Goal: Task Accomplishment & Management: Manage account settings

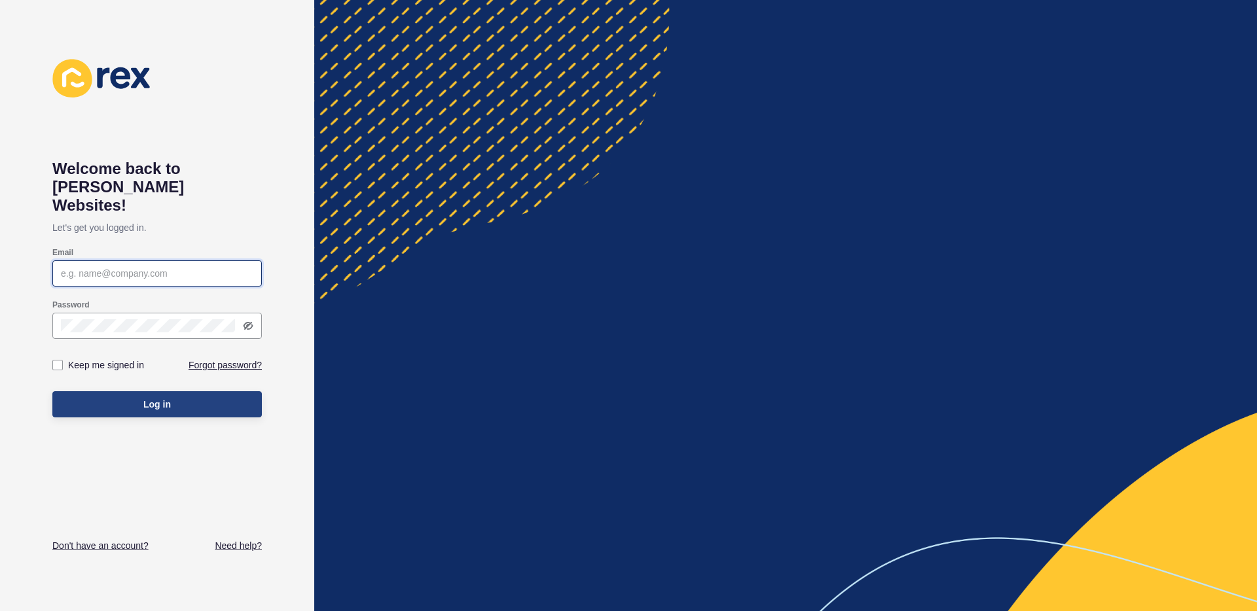
type input "[PERSON_NAME][EMAIL_ADDRESS][PERSON_NAME][DOMAIN_NAME]"
click at [143, 398] on span "Log in" at bounding box center [156, 404] width 27 height 13
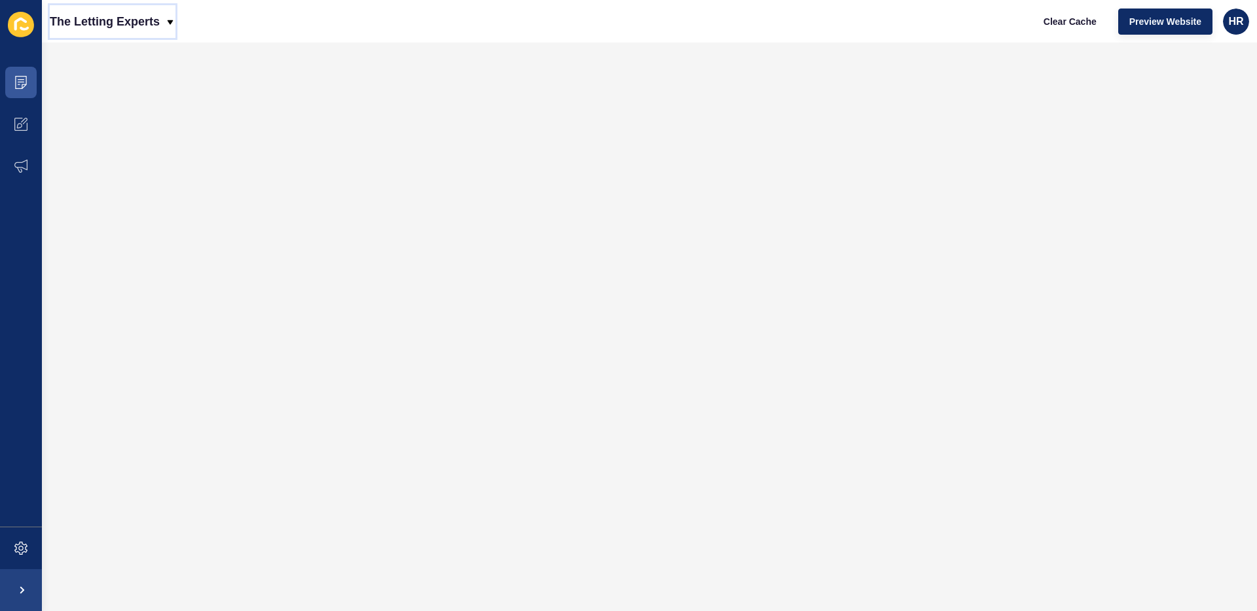
click at [115, 20] on p "The Letting Experts" at bounding box center [105, 21] width 110 height 33
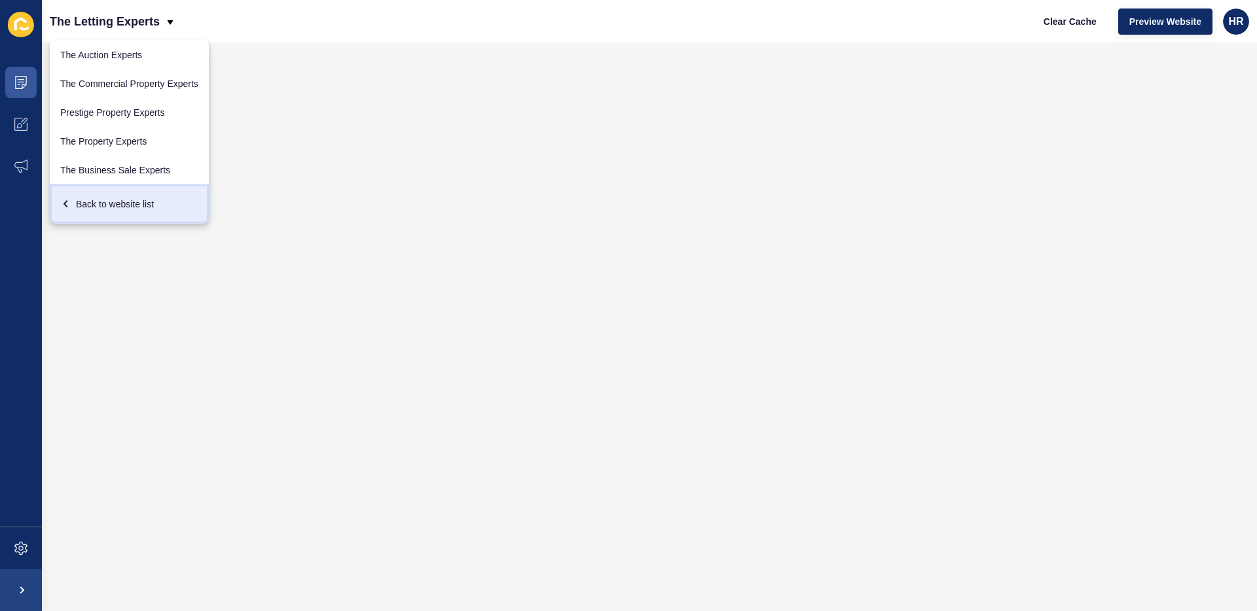
click at [118, 201] on div "Back to website list" at bounding box center [129, 204] width 138 height 24
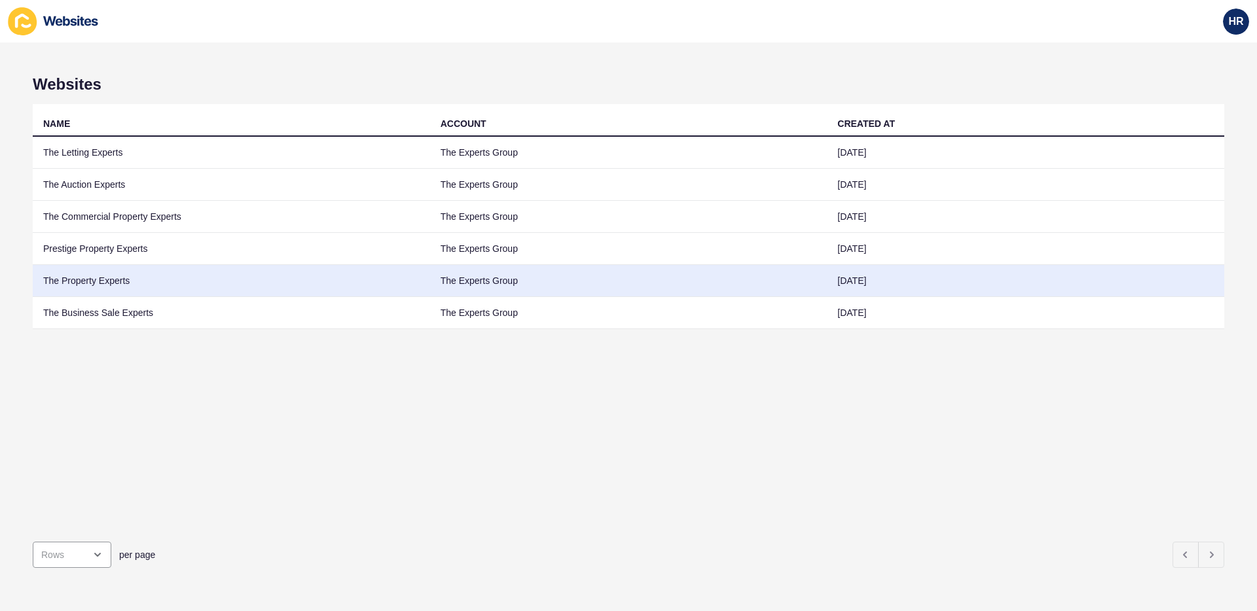
click at [107, 280] on td "The Property Experts" at bounding box center [231, 281] width 397 height 32
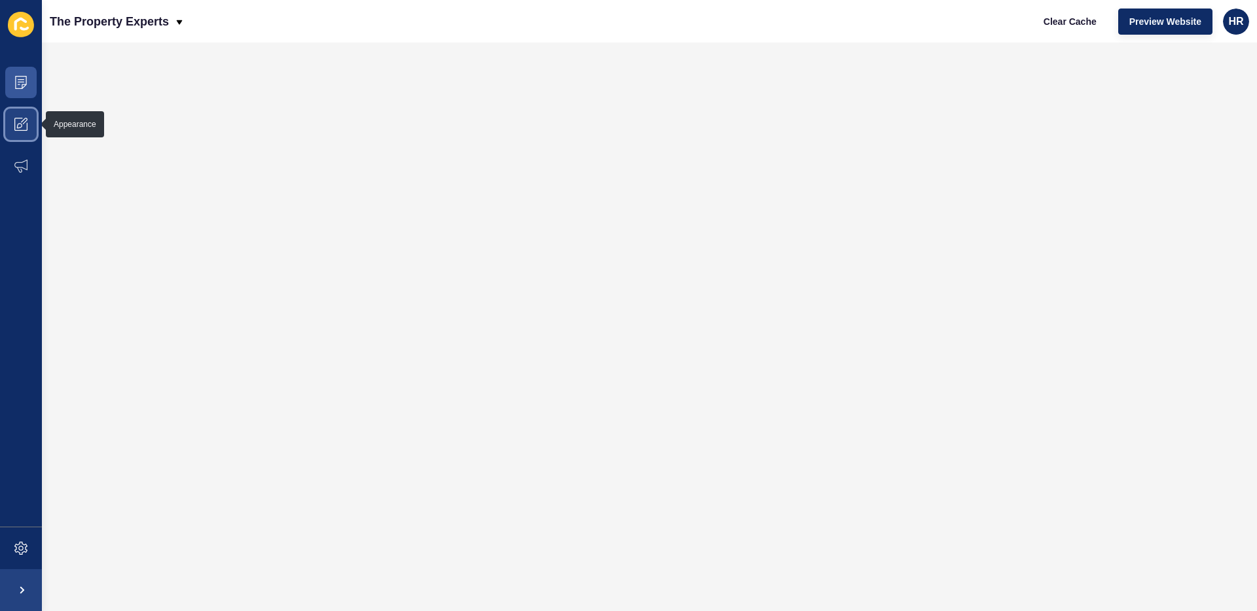
click at [23, 132] on span at bounding box center [21, 124] width 42 height 42
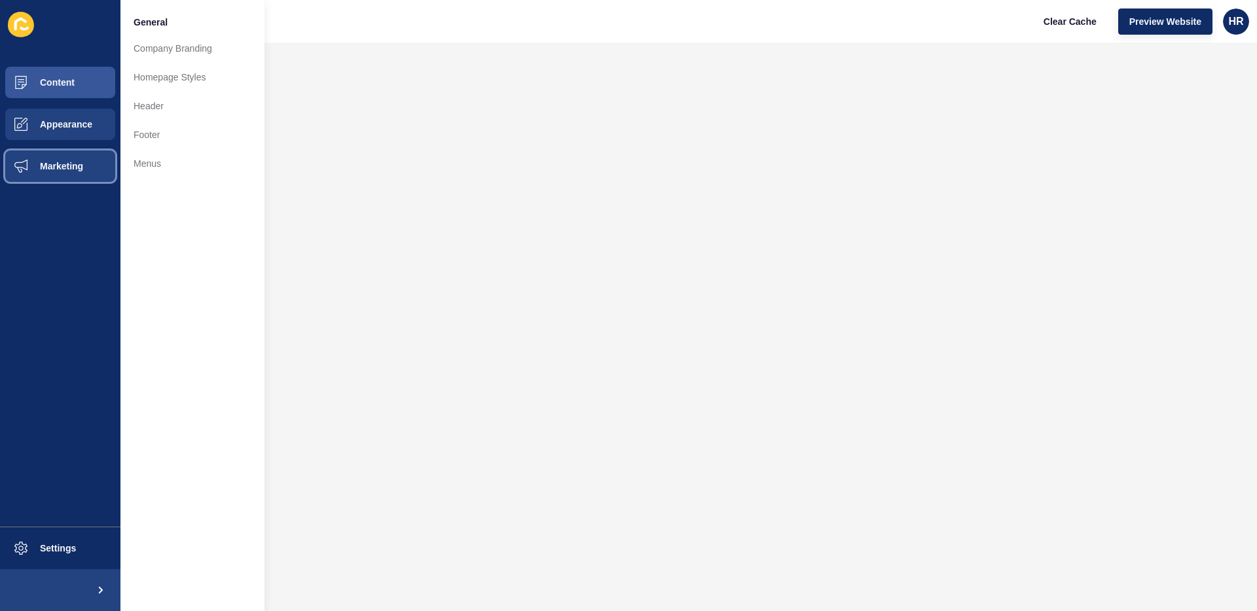
click at [46, 161] on span "Marketing" at bounding box center [40, 166] width 85 height 10
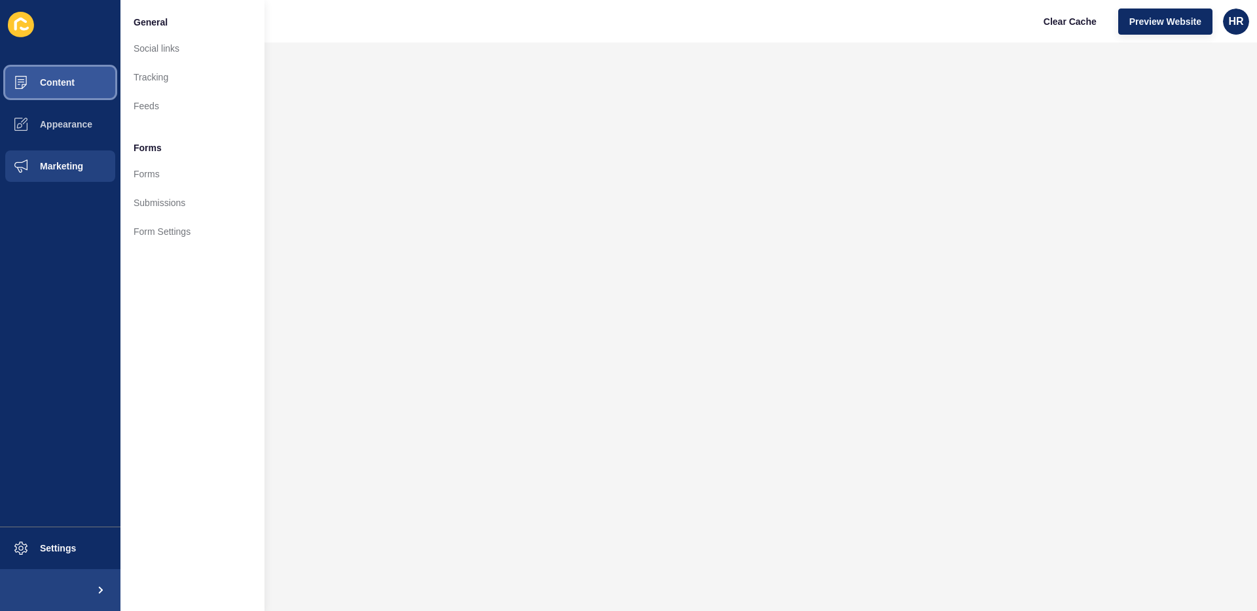
click at [58, 88] on button "Content" at bounding box center [60, 83] width 120 height 42
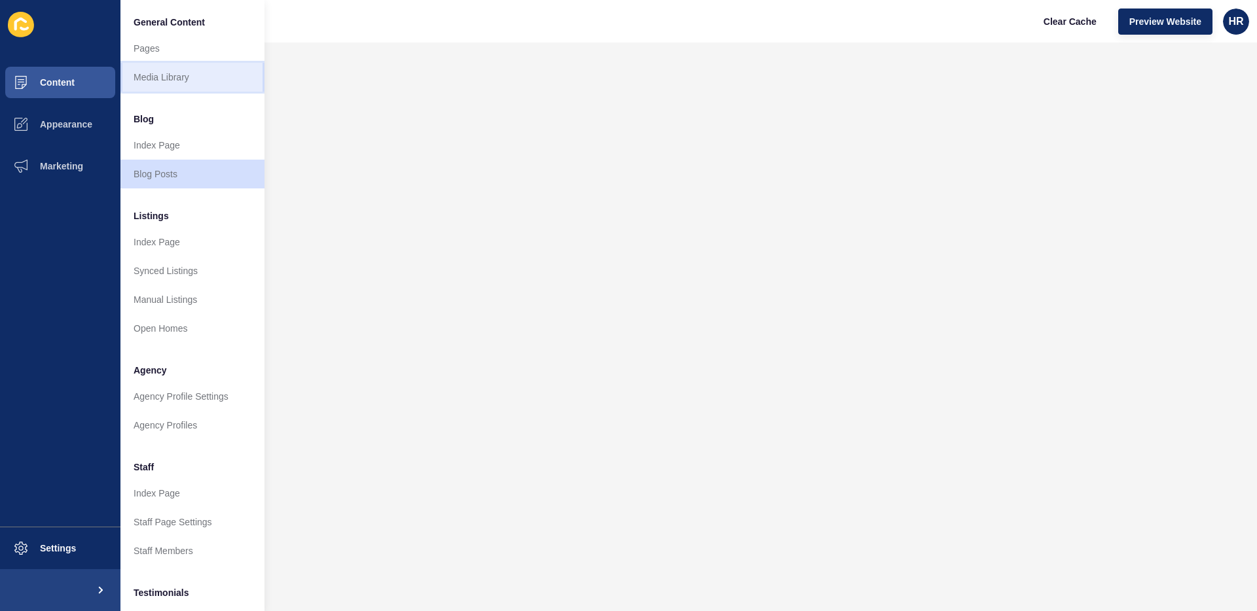
click at [167, 75] on link "Media Library" at bounding box center [192, 77] width 144 height 29
